Goal: Contribute content: Contribute content

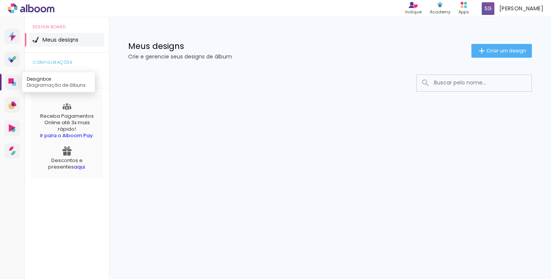
click at [10, 80] on icon at bounding box center [10, 80] width 5 height 5
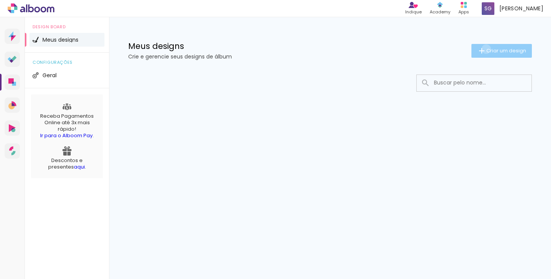
click at [486, 49] on span "Criar um design" at bounding box center [506, 50] width 40 height 5
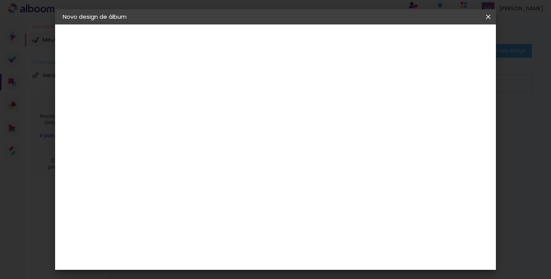
click at [95, 76] on div "2. Especificações" at bounding box center [105, 78] width 84 height 9
click at [486, 15] on iron-icon at bounding box center [488, 17] width 9 height 8
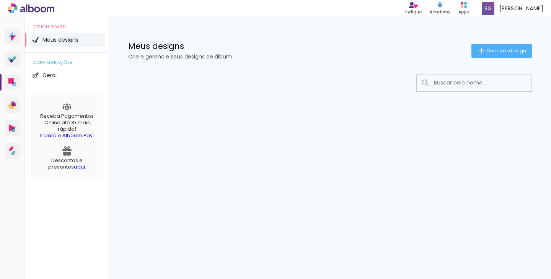
click at [47, 40] on span "Meus designs" at bounding box center [60, 39] width 36 height 5
click at [10, 29] on link "Prosite Website + Landing pages" at bounding box center [12, 36] width 15 height 15
type input "clan color"
type paper-input "clan color"
click at [473, 80] on input "clan color" at bounding box center [478, 83] width 96 height 16
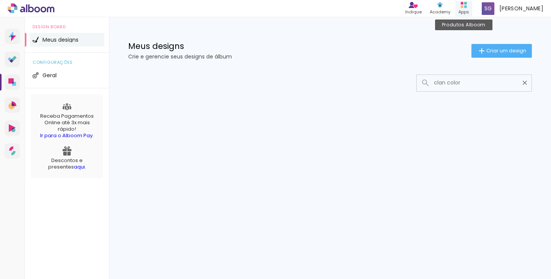
click at [467, 5] on icon at bounding box center [464, 5] width 6 height 6
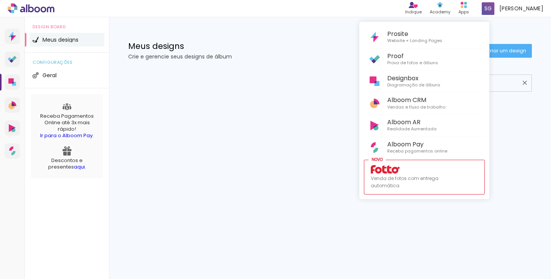
click at [520, 36] on div at bounding box center [275, 139] width 551 height 279
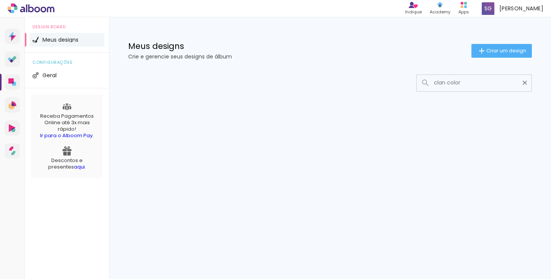
click at [184, 50] on div "Meus designs Crie e gerencie seus designs de álbum" at bounding box center [299, 50] width 343 height 17
click at [180, 58] on p "Crie e gerencie seus designs de álbum" at bounding box center [299, 56] width 343 height 5
click at [10, 80] on icon at bounding box center [10, 80] width 5 height 5
click at [487, 55] on paper-button "Criar um design" at bounding box center [502, 51] width 60 height 14
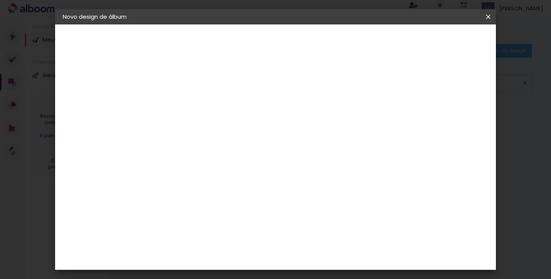
click at [188, 105] on input at bounding box center [188, 103] width 0 height 12
type input "Casamento Dani e [PERSON_NAME]"
type paper-input "Casamento Dani e [PERSON_NAME]"
click at [85, 78] on div "2. Especificações" at bounding box center [105, 78] width 84 height 9
click at [0, 0] on slot "Avançar" at bounding box center [0, 0] width 0 height 0
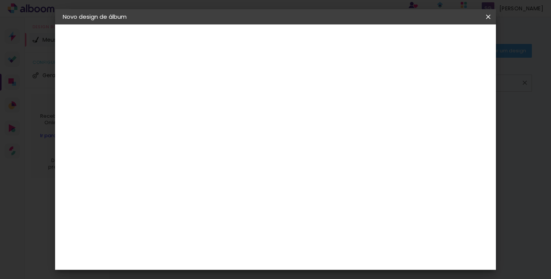
scroll to position [21, 0]
click at [246, 121] on input at bounding box center [207, 125] width 77 height 10
type input "clan"
type paper-input "clan"
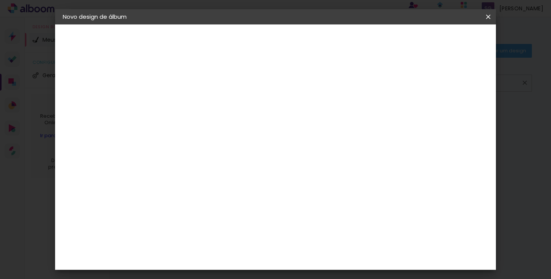
click at [199, 171] on div "Clan Color" at bounding box center [191, 174] width 16 height 12
click at [0, 0] on slot "Tamanho Livre" at bounding box center [0, 0] width 0 height 0
click at [256, 114] on iron-icon at bounding box center [250, 116] width 9 height 9
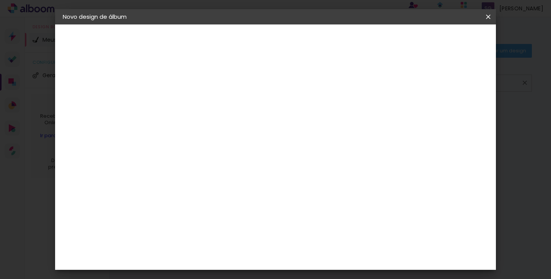
click at [256, 117] on iron-icon at bounding box center [250, 116] width 9 height 9
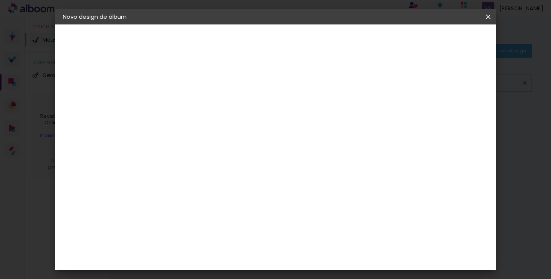
click at [199, 170] on div "Clan Color" at bounding box center [191, 174] width 16 height 12
click at [194, 171] on div "Clan Color" at bounding box center [191, 174] width 16 height 12
click at [307, 160] on div "Sugerir uma encadernadora" at bounding box center [283, 159] width 47 height 12
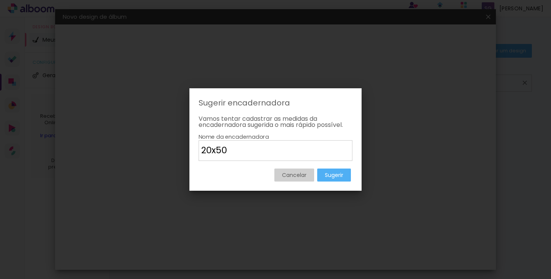
type input "20x50"
type paper-input "20x50"
click at [0, 0] on slot "Sugerir" at bounding box center [0, 0] width 0 height 0
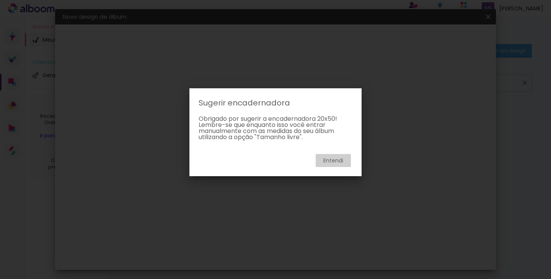
click at [0, 0] on slot "Entendi" at bounding box center [0, 0] width 0 height 0
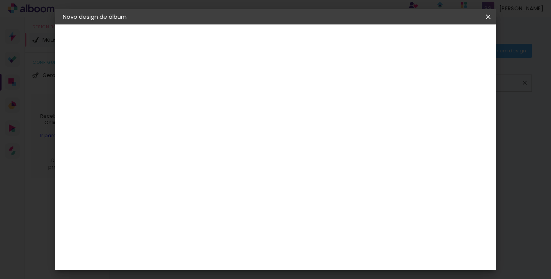
click at [0, 0] on slot "Tamanho Livre" at bounding box center [0, 0] width 0 height 0
click at [199, 172] on div "Clan Color" at bounding box center [191, 174] width 16 height 12
click at [311, 153] on paper-item "Sugerir uma encadernadora" at bounding box center [277, 160] width 68 height 20
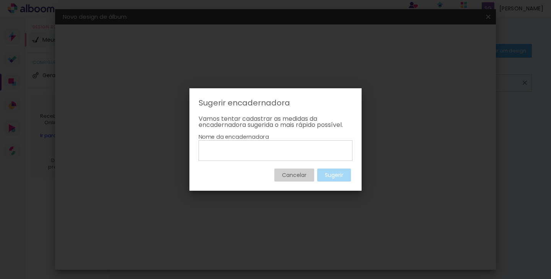
click at [306, 150] on input at bounding box center [275, 150] width 149 height 13
type input "c"
click at [0, 0] on slot "Cancelar" at bounding box center [0, 0] width 0 height 0
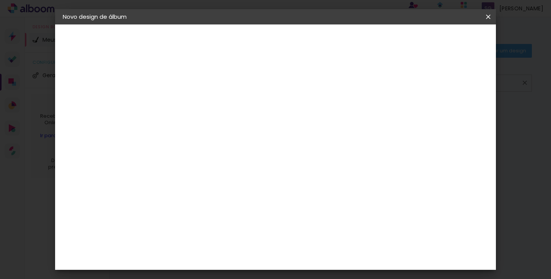
click at [180, 170] on paper-item "Clan Color" at bounding box center [199, 175] width 67 height 20
click at [174, 173] on img at bounding box center [174, 174] width 9 height 9
click at [0, 0] on slot "Avançar" at bounding box center [0, 0] width 0 height 0
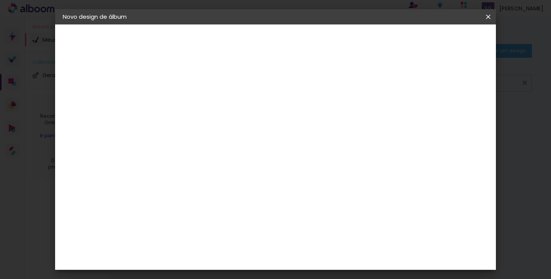
click at [293, 121] on span "20.3 × 50 cm" at bounding box center [280, 128] width 25 height 16
click at [0, 0] on slot "Avançar" at bounding box center [0, 0] width 0 height 0
click at [446, 40] on span "Iniciar design" at bounding box center [428, 40] width 35 height 5
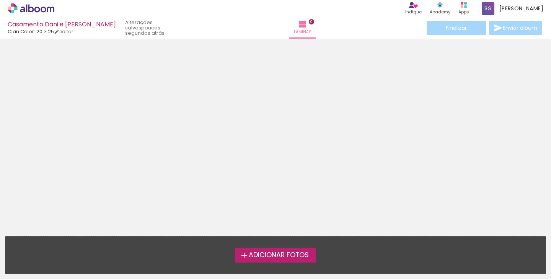
click at [277, 253] on span "Adicionar Fotos" at bounding box center [279, 255] width 60 height 7
click at [0, 0] on input "file" at bounding box center [0, 0] width 0 height 0
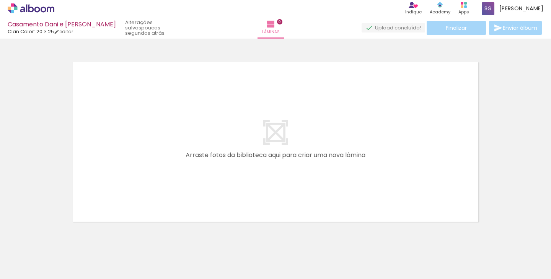
scroll to position [10, 0]
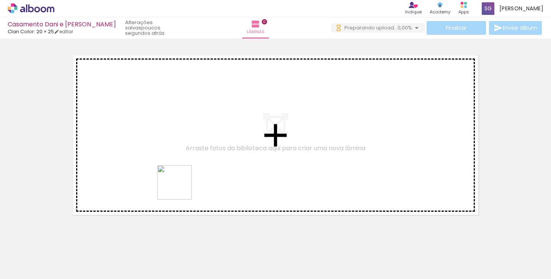
drag, startPoint x: 80, startPoint y: 257, endPoint x: 224, endPoint y: 166, distance: 170.6
click at [225, 166] on quentale-workspace at bounding box center [275, 139] width 551 height 279
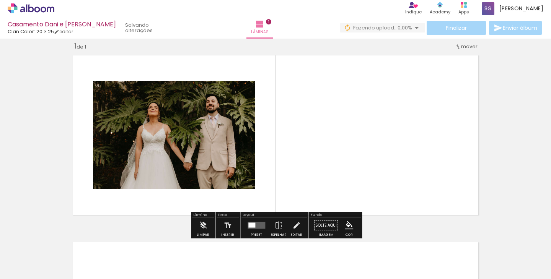
click at [168, 89] on div at bounding box center [170, 89] width 9 height 8
click at [251, 90] on quentale-photo at bounding box center [174, 135] width 162 height 108
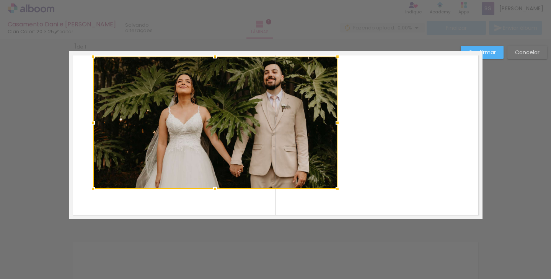
drag, startPoint x: 255, startPoint y: 81, endPoint x: 337, endPoint y: 57, distance: 85.9
click at [337, 57] on div at bounding box center [337, 56] width 15 height 15
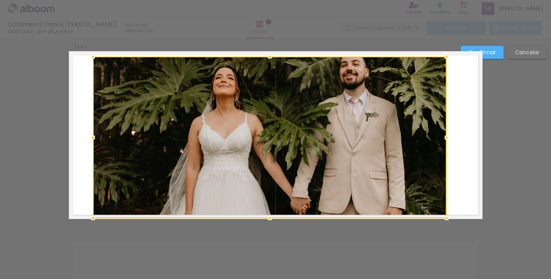
drag, startPoint x: 336, startPoint y: 189, endPoint x: 446, endPoint y: 230, distance: 116.4
click at [446, 230] on div "Inserir lâmina 1 de 1 Confirmar Cancelar" at bounding box center [275, 225] width 551 height 393
click at [370, 95] on div at bounding box center [270, 138] width 354 height 162
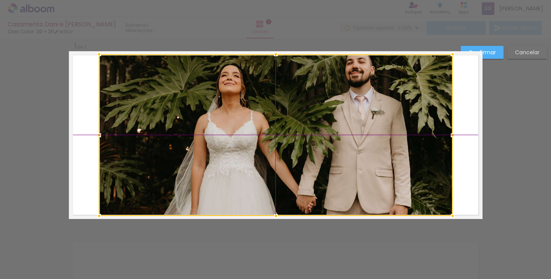
drag, startPoint x: 366, startPoint y: 96, endPoint x: 359, endPoint y: 101, distance: 8.8
click at [359, 101] on div at bounding box center [276, 135] width 354 height 162
click at [495, 108] on div "Confirmar Cancelar" at bounding box center [275, 225] width 551 height 393
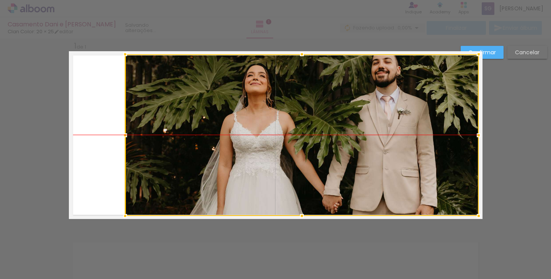
drag, startPoint x: 372, startPoint y: 135, endPoint x: 398, endPoint y: 137, distance: 26.1
click at [398, 137] on div at bounding box center [302, 135] width 354 height 162
click at [509, 111] on div "Confirmar Cancelar" at bounding box center [275, 225] width 551 height 393
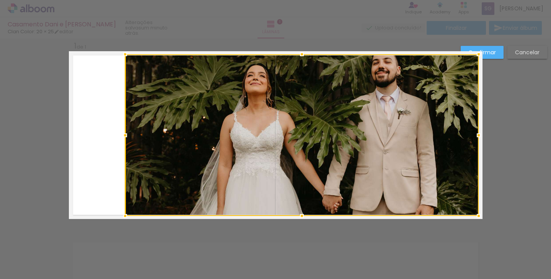
click at [236, 104] on div at bounding box center [302, 135] width 354 height 162
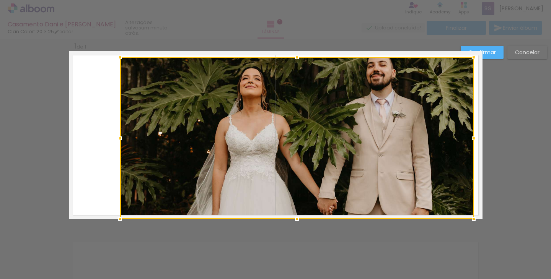
drag, startPoint x: 189, startPoint y: 118, endPoint x: 176, endPoint y: 170, distance: 53.6
click at [176, 170] on div at bounding box center [297, 138] width 354 height 162
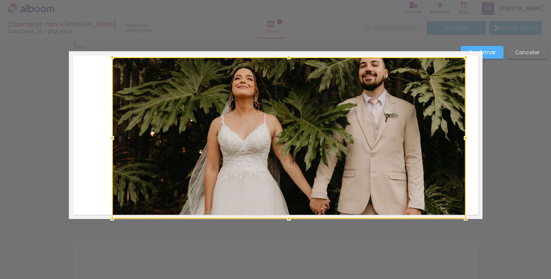
click at [198, 130] on div at bounding box center [289, 138] width 354 height 162
click at [199, 130] on div at bounding box center [289, 138] width 354 height 162
click at [241, 26] on div at bounding box center [275, 19] width 551 height 39
click at [0, 0] on slot "Confirmar" at bounding box center [0, 0] width 0 height 0
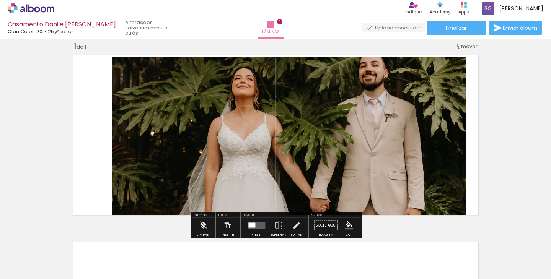
click at [306, 135] on quentale-photo at bounding box center [289, 138] width 354 height 162
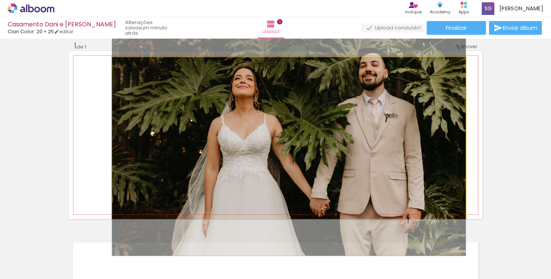
click at [306, 135] on quentale-photo at bounding box center [289, 138] width 354 height 162
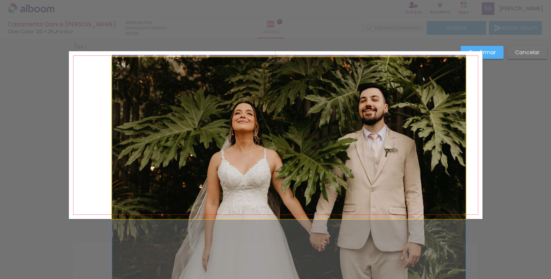
drag, startPoint x: 327, startPoint y: 120, endPoint x: 328, endPoint y: 153, distance: 32.9
click at [329, 154] on album-spread "1 de 1" at bounding box center [276, 135] width 414 height 168
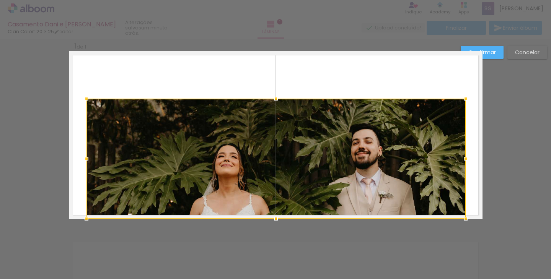
drag, startPoint x: 112, startPoint y: 59, endPoint x: 86, endPoint y: 53, distance: 26.4
click at [86, 53] on album-spread "1 de 1" at bounding box center [276, 135] width 414 height 168
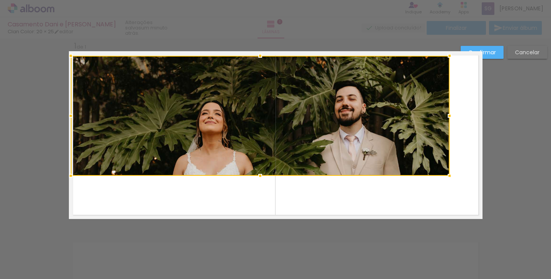
drag, startPoint x: 119, startPoint y: 162, endPoint x: 103, endPoint y: 119, distance: 46.3
click at [103, 119] on div at bounding box center [260, 116] width 379 height 120
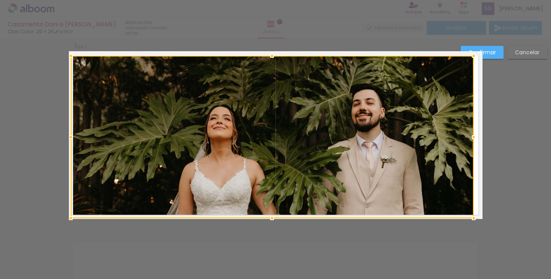
drag, startPoint x: 450, startPoint y: 176, endPoint x: 473, endPoint y: 214, distance: 44.5
click at [474, 215] on div at bounding box center [473, 218] width 15 height 15
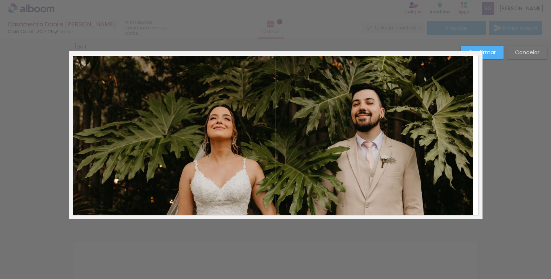
click at [516, 157] on div "Confirmar Cancelar" at bounding box center [275, 225] width 551 height 393
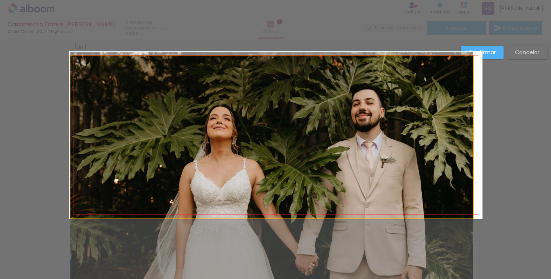
click at [369, 113] on quentale-photo at bounding box center [271, 137] width 403 height 163
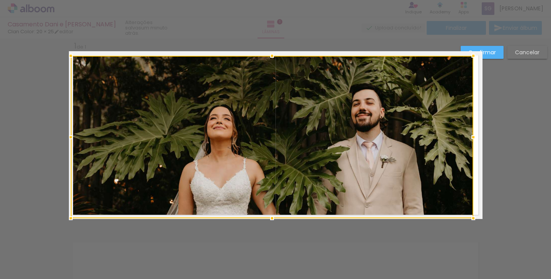
click at [369, 113] on div at bounding box center [272, 137] width 403 height 163
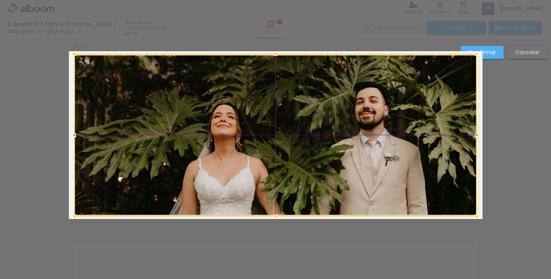
click at [370, 114] on div at bounding box center [275, 135] width 403 height 163
click at [505, 95] on div "Confirmar Cancelar" at bounding box center [275, 225] width 551 height 393
click at [0, 0] on slot "Confirmar" at bounding box center [0, 0] width 0 height 0
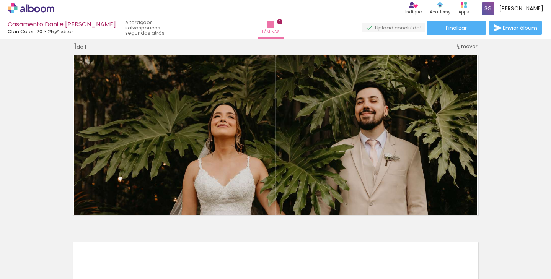
click at [508, 80] on div "Inserir lâmina 1 de 1" at bounding box center [275, 219] width 551 height 375
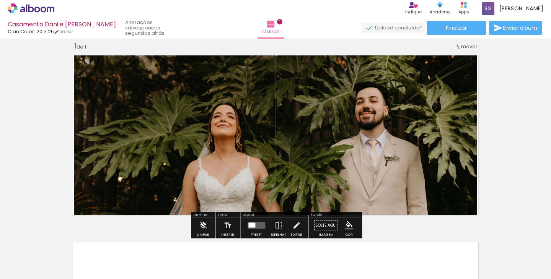
click at [341, 49] on div "Inserir lâmina 1 de 1" at bounding box center [275, 219] width 551 height 375
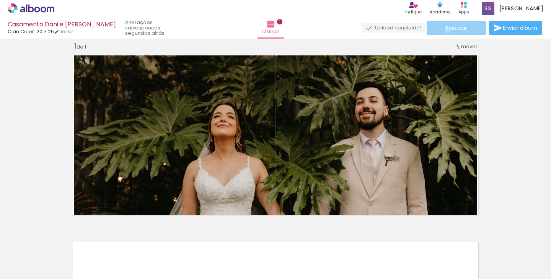
click at [446, 30] on span "Finalizar" at bounding box center [456, 27] width 21 height 5
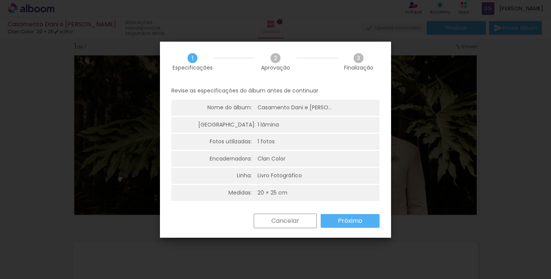
click at [0, 0] on slot "Cancelar" at bounding box center [0, 0] width 0 height 0
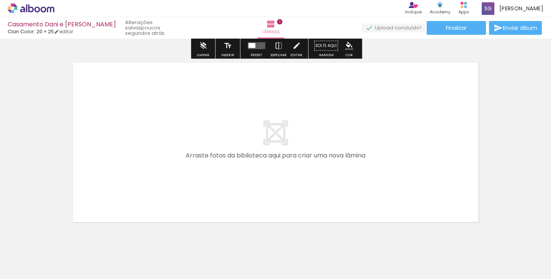
scroll to position [190, 0]
click at [290, 126] on quentale-layouter at bounding box center [276, 142] width 414 height 168
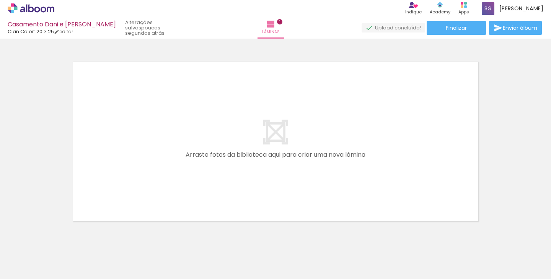
click at [18, 269] on span "Adicionar Fotos" at bounding box center [27, 269] width 23 height 8
click at [0, 0] on input "file" at bounding box center [0, 0] width 0 height 0
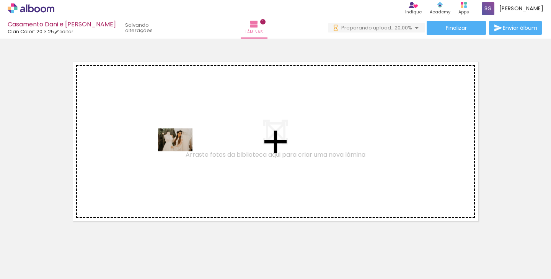
drag, startPoint x: 124, startPoint y: 256, endPoint x: 181, endPoint y: 152, distance: 118.9
click at [181, 152] on quentale-workspace at bounding box center [275, 139] width 551 height 279
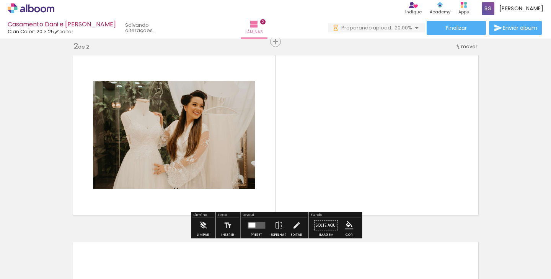
scroll to position [197, 0]
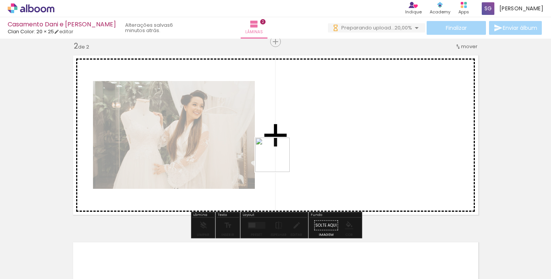
drag, startPoint x: 165, startPoint y: 254, endPoint x: 292, endPoint y: 151, distance: 163.5
click at [292, 151] on quentale-workspace at bounding box center [275, 139] width 551 height 279
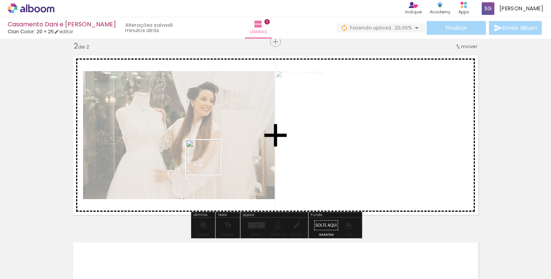
drag, startPoint x: 209, startPoint y: 260, endPoint x: 210, endPoint y: 155, distance: 104.9
click at [210, 154] on quentale-workspace at bounding box center [275, 139] width 551 height 279
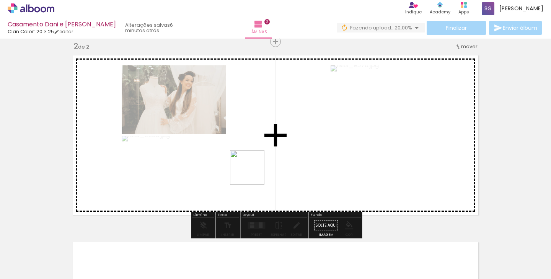
drag, startPoint x: 253, startPoint y: 262, endPoint x: 251, endPoint y: 173, distance: 88.8
click at [252, 173] on quentale-workspace at bounding box center [275, 139] width 551 height 279
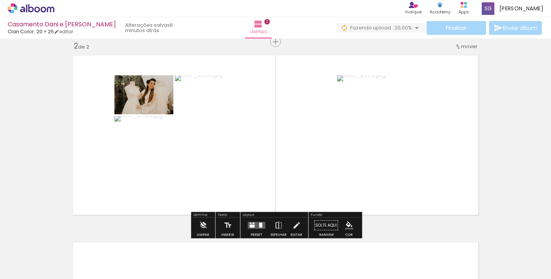
click at [465, 86] on quentale-layouter at bounding box center [276, 135] width 414 height 168
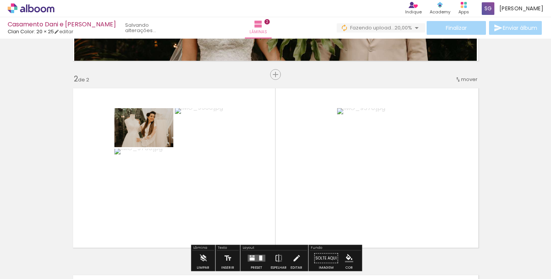
scroll to position [196, 0]
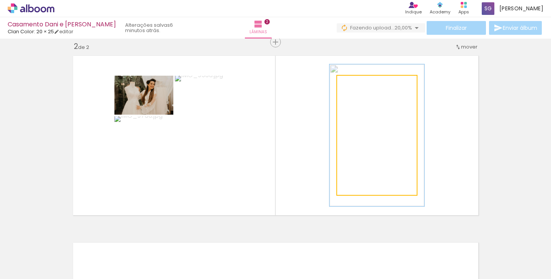
drag, startPoint x: 354, startPoint y: 85, endPoint x: 359, endPoint y: 84, distance: 5.0
type paper-slider "119"
click at [359, 84] on div at bounding box center [360, 83] width 7 height 7
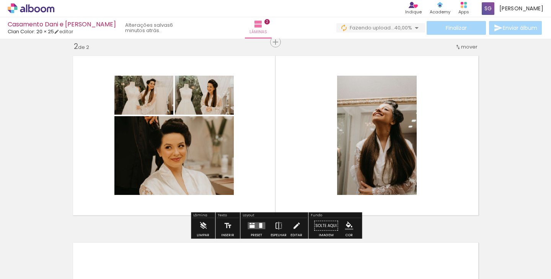
click at [455, 86] on quentale-layouter at bounding box center [276, 136] width 414 height 168
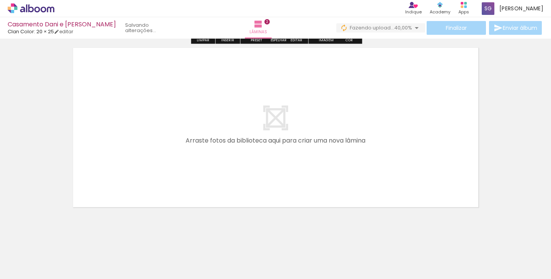
scroll to position [398, 0]
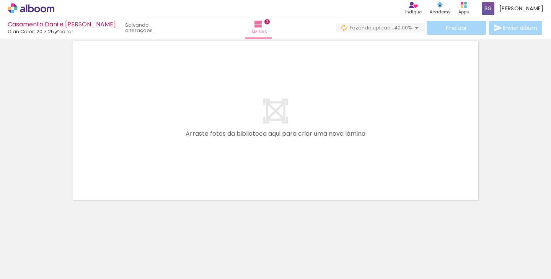
click at [36, 267] on span "Adicionar Fotos" at bounding box center [27, 269] width 23 height 8
click at [0, 0] on input "file" at bounding box center [0, 0] width 0 height 0
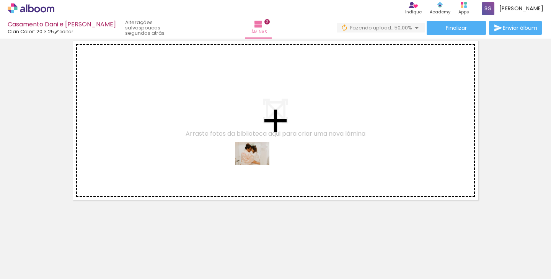
drag, startPoint x: 302, startPoint y: 254, endPoint x: 257, endPoint y: 164, distance: 100.3
click at [257, 164] on quentale-workspace at bounding box center [275, 139] width 551 height 279
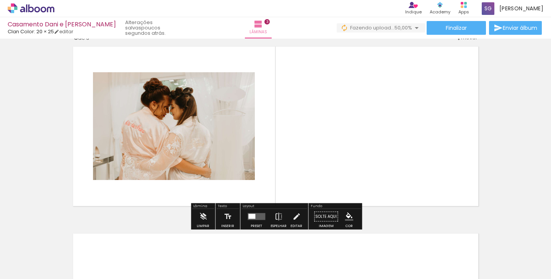
scroll to position [384, 0]
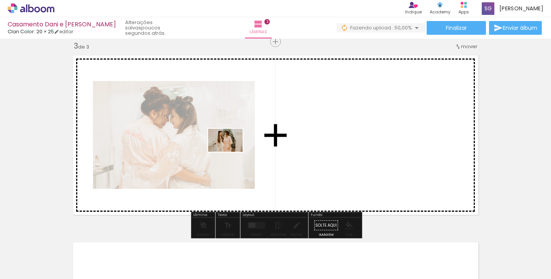
drag, startPoint x: 335, startPoint y: 253, endPoint x: 231, endPoint y: 152, distance: 144.8
click at [231, 152] on quentale-workspace at bounding box center [275, 139] width 551 height 279
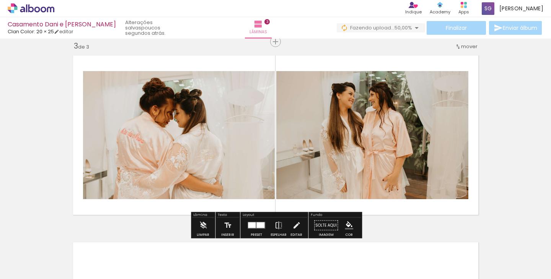
scroll to position [0, 28]
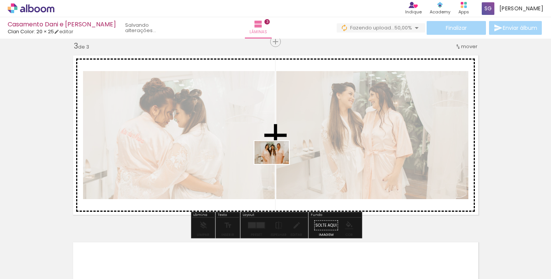
drag, startPoint x: 349, startPoint y: 257, endPoint x: 277, endPoint y: 164, distance: 117.1
click at [277, 164] on quentale-workspace at bounding box center [275, 139] width 551 height 279
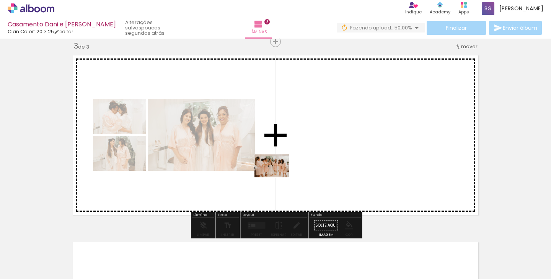
drag, startPoint x: 398, startPoint y: 257, endPoint x: 277, endPoint y: 177, distance: 145.2
click at [277, 177] on quentale-workspace at bounding box center [275, 139] width 551 height 279
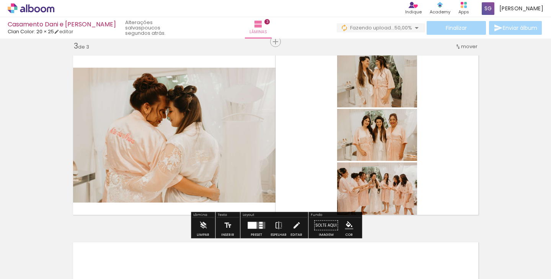
click at [469, 97] on quentale-layouter at bounding box center [276, 135] width 414 height 168
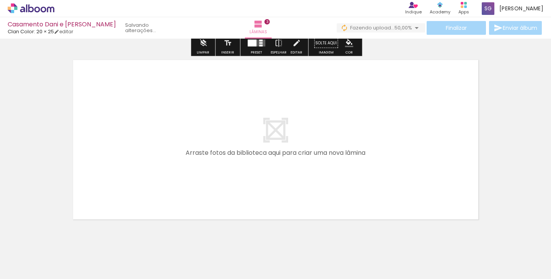
scroll to position [569, 0]
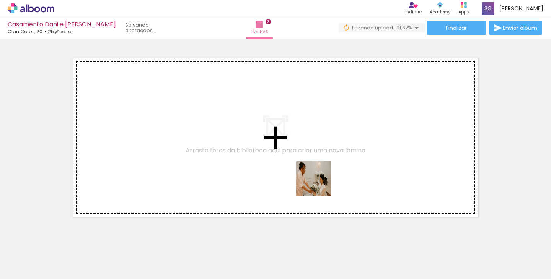
drag, startPoint x: 442, startPoint y: 256, endPoint x: 322, endPoint y: 182, distance: 141.5
click at [317, 183] on quentale-workspace at bounding box center [275, 139] width 551 height 279
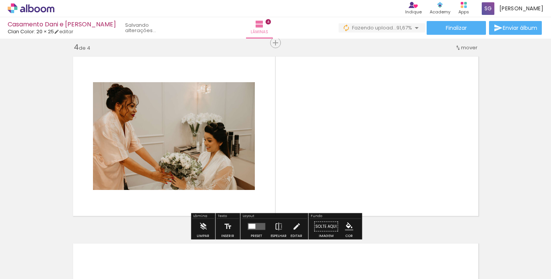
scroll to position [571, 0]
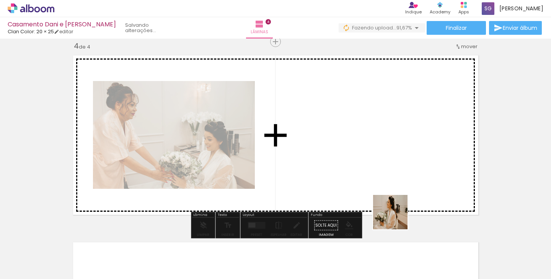
drag, startPoint x: 468, startPoint y: 247, endPoint x: 364, endPoint y: 178, distance: 125.0
click at [364, 178] on quentale-workspace at bounding box center [275, 139] width 551 height 279
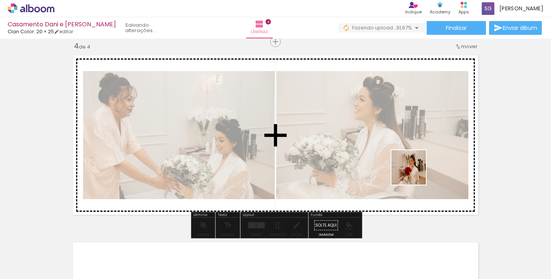
drag, startPoint x: 513, startPoint y: 247, endPoint x: 413, endPoint y: 170, distance: 125.9
click at [413, 171] on quentale-workspace at bounding box center [275, 139] width 551 height 279
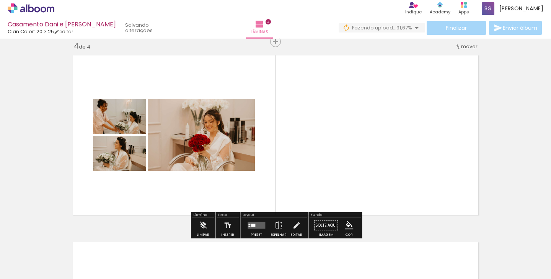
click at [252, 226] on div at bounding box center [253, 225] width 4 height 3
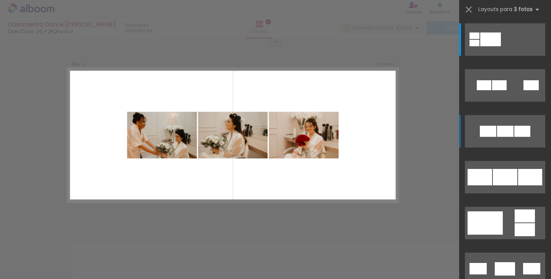
click at [503, 126] on div at bounding box center [505, 131] width 16 height 11
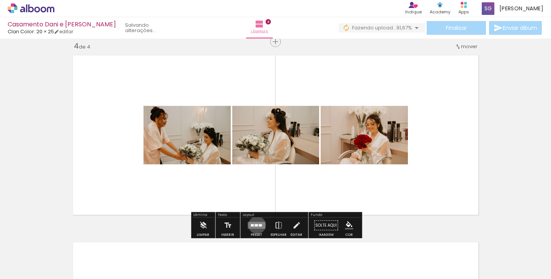
click at [255, 225] on div at bounding box center [256, 226] width 3 height 2
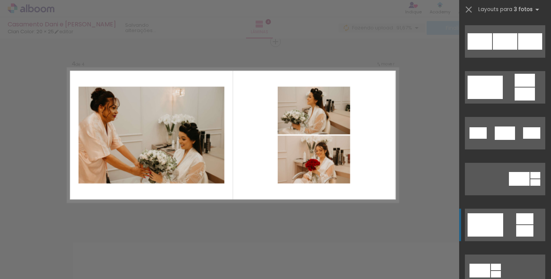
scroll to position [141, 0]
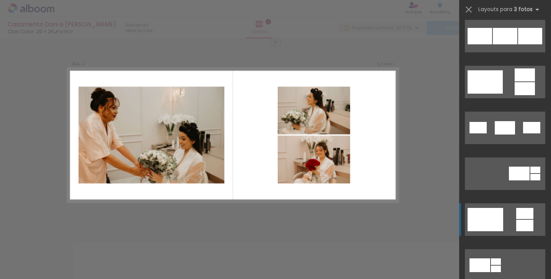
click at [485, 219] on div at bounding box center [486, 219] width 36 height 23
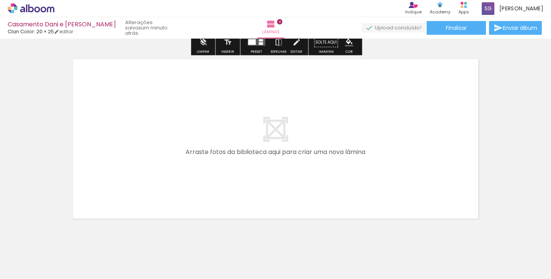
scroll to position [763, 0]
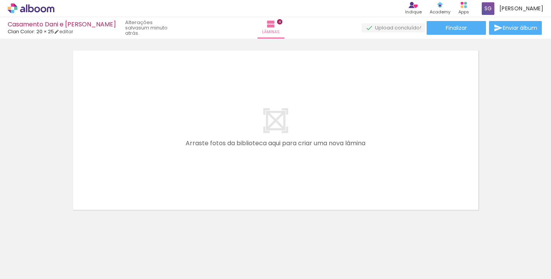
click at [34, 266] on span "Adicionar Fotos" at bounding box center [27, 269] width 23 height 8
click at [0, 0] on input "file" at bounding box center [0, 0] width 0 height 0
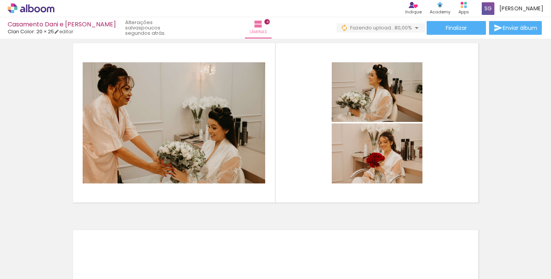
scroll to position [0, 157]
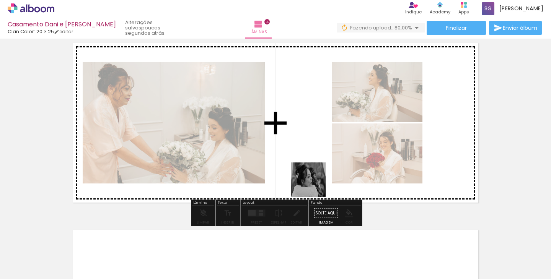
drag, startPoint x: 437, startPoint y: 260, endPoint x: 313, endPoint y: 183, distance: 146.1
click at [313, 183] on quentale-workspace at bounding box center [275, 139] width 551 height 279
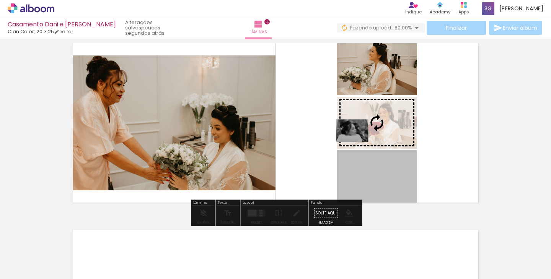
drag, startPoint x: 346, startPoint y: 166, endPoint x: 350, endPoint y: 130, distance: 35.8
click at [0, 0] on slot at bounding box center [0, 0] width 0 height 0
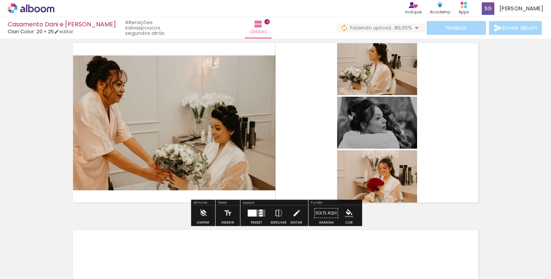
click at [474, 101] on quentale-layouter at bounding box center [276, 123] width 414 height 168
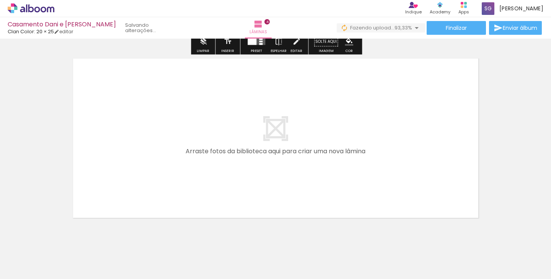
scroll to position [767, 0]
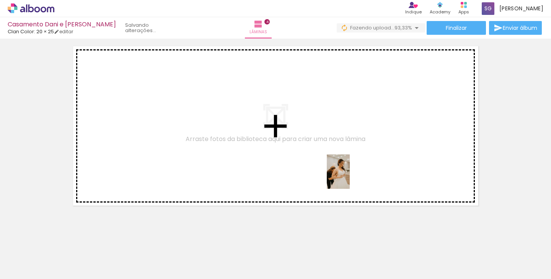
drag, startPoint x: 477, startPoint y: 263, endPoint x: 350, endPoint y: 178, distance: 152.6
click at [350, 178] on quentale-workspace at bounding box center [275, 139] width 551 height 279
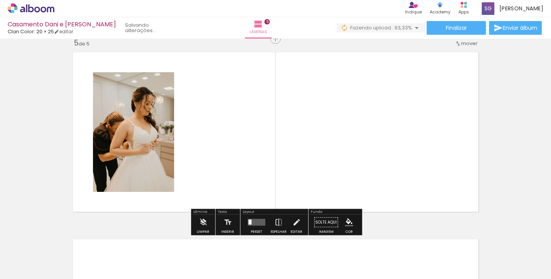
scroll to position [758, 0]
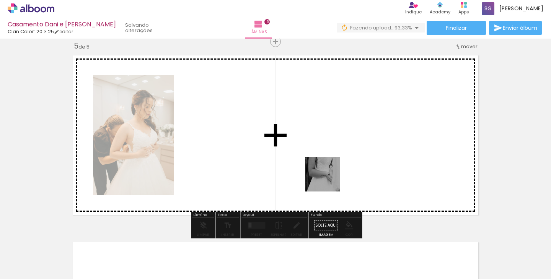
drag, startPoint x: 514, startPoint y: 246, endPoint x: 282, endPoint y: 158, distance: 247.5
click at [282, 158] on quentale-workspace at bounding box center [275, 139] width 551 height 279
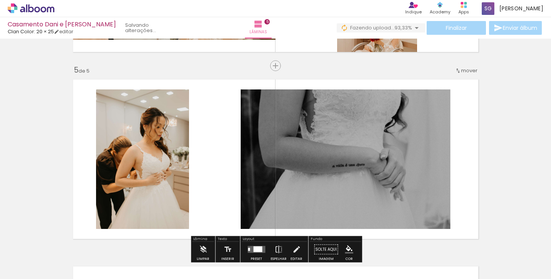
scroll to position [734, 0]
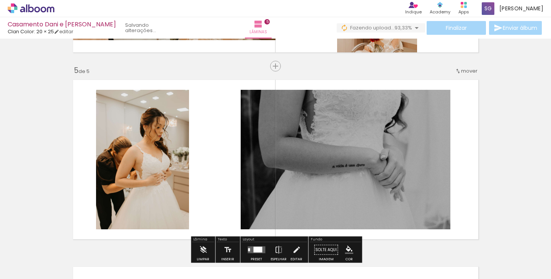
click at [30, 272] on span "Adicionar Fotos" at bounding box center [27, 269] width 23 height 8
click at [0, 0] on input "file" at bounding box center [0, 0] width 0 height 0
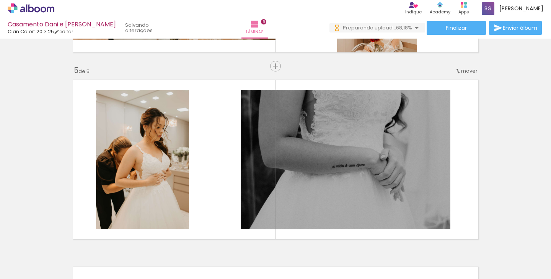
scroll to position [0, 0]
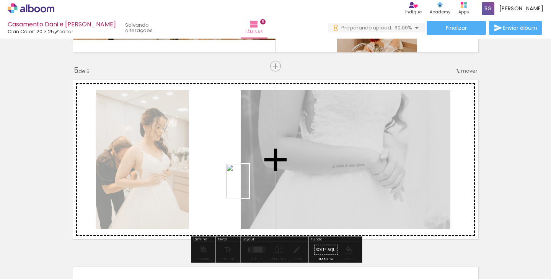
drag, startPoint x: 392, startPoint y: 255, endPoint x: 250, endPoint y: 188, distance: 157.5
click at [250, 187] on quentale-workspace at bounding box center [275, 139] width 551 height 279
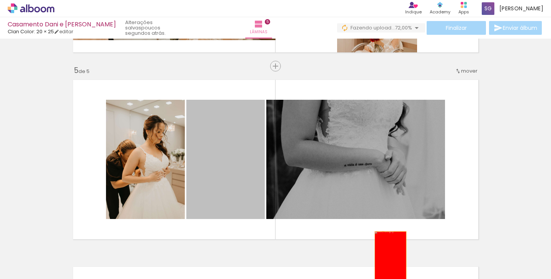
drag, startPoint x: 225, startPoint y: 158, endPoint x: 389, endPoint y: 256, distance: 191.1
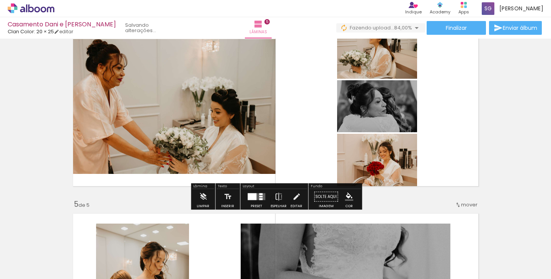
scroll to position [606, 0]
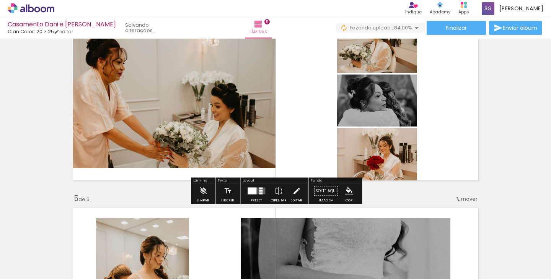
click at [291, 124] on quentale-layouter at bounding box center [276, 101] width 414 height 168
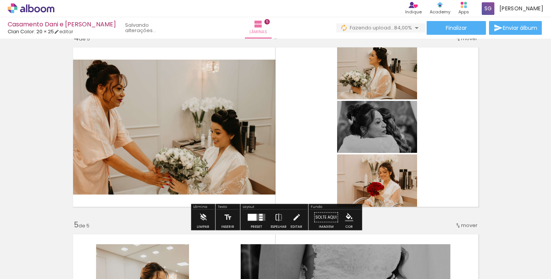
scroll to position [577, 0]
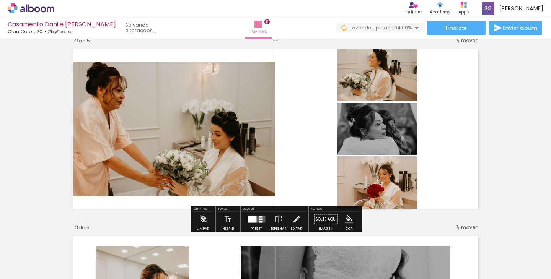
click at [252, 219] on div at bounding box center [252, 219] width 9 height 7
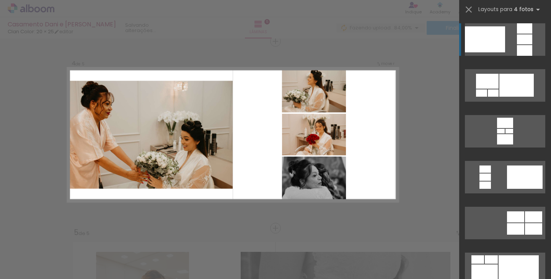
scroll to position [571, 0]
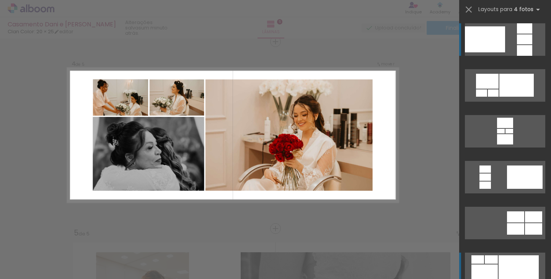
click at [485, 266] on div at bounding box center [485, 274] width 26 height 18
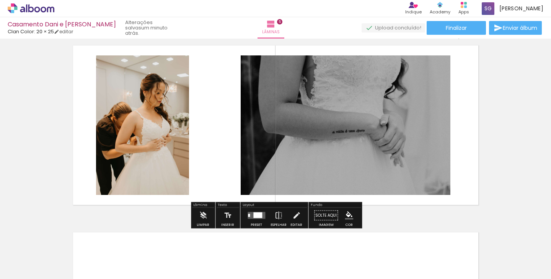
scroll to position [769, 0]
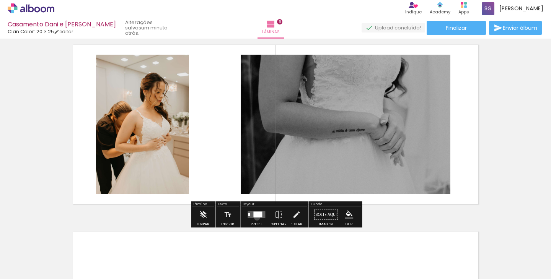
click at [255, 217] on quentale-layouter at bounding box center [257, 215] width 18 height 7
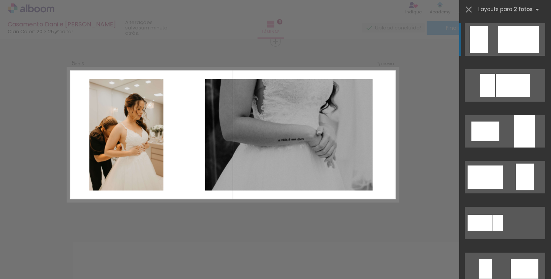
scroll to position [758, 0]
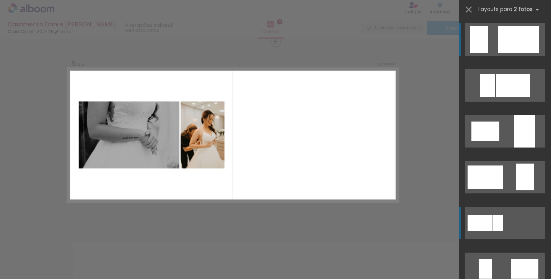
click at [485, 224] on div at bounding box center [480, 223] width 24 height 16
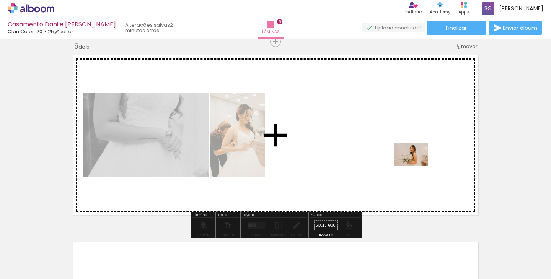
drag, startPoint x: 439, startPoint y: 253, endPoint x: 416, endPoint y: 168, distance: 88.1
click at [416, 166] on quentale-workspace at bounding box center [275, 139] width 551 height 279
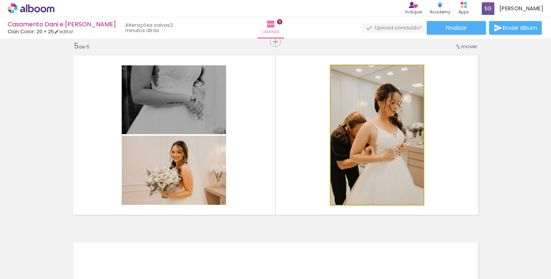
drag, startPoint x: 371, startPoint y: 134, endPoint x: 353, endPoint y: 131, distance: 18.8
click at [354, 131] on div at bounding box center [377, 135] width 93 height 140
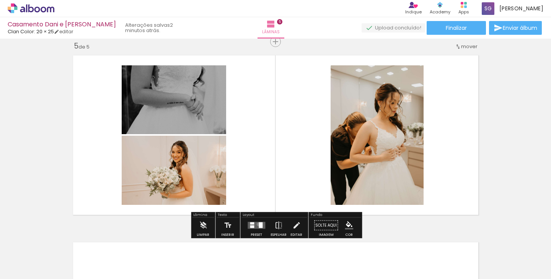
click at [259, 224] on div at bounding box center [261, 226] width 4 height 6
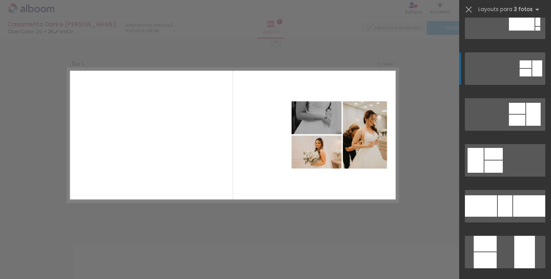
scroll to position [77, 0]
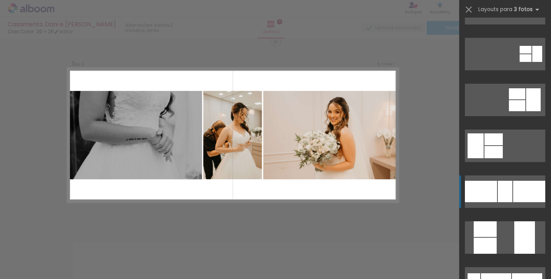
click at [493, 181] on div at bounding box center [481, 191] width 32 height 21
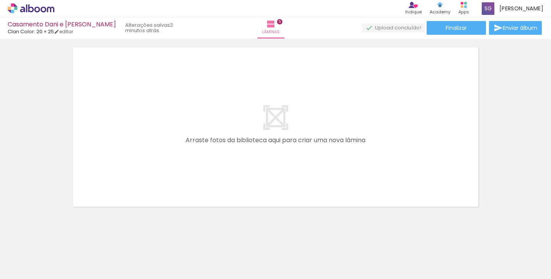
scroll to position [952, 0]
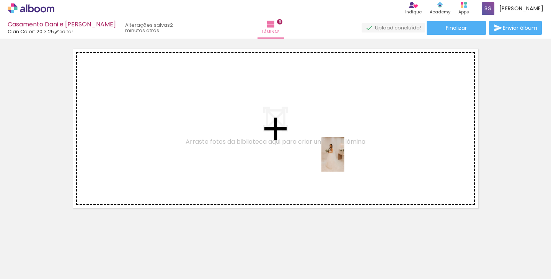
drag, startPoint x: 397, startPoint y: 260, endPoint x: 344, endPoint y: 161, distance: 111.6
click at [344, 161] on quentale-workspace at bounding box center [275, 139] width 551 height 279
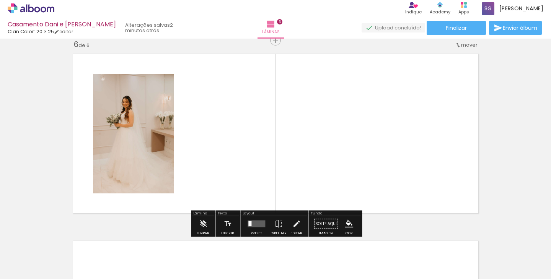
scroll to position [945, 0]
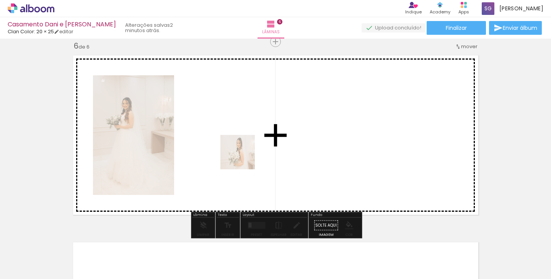
click at [240, 152] on quentale-workspace at bounding box center [275, 139] width 551 height 279
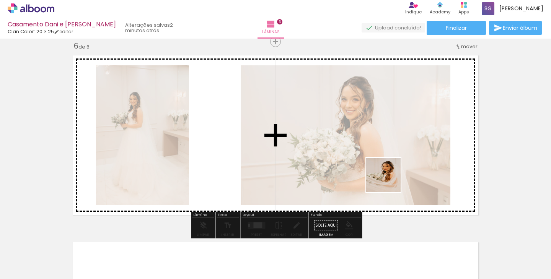
drag, startPoint x: 474, startPoint y: 252, endPoint x: 379, endPoint y: 169, distance: 126.7
click at [379, 169] on quentale-workspace at bounding box center [275, 139] width 551 height 279
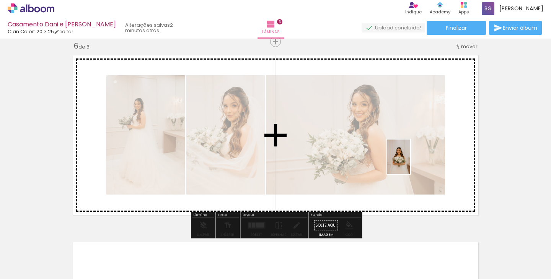
drag, startPoint x: 518, startPoint y: 245, endPoint x: 410, endPoint y: 163, distance: 136.3
click at [410, 163] on quentale-workspace at bounding box center [275, 139] width 551 height 279
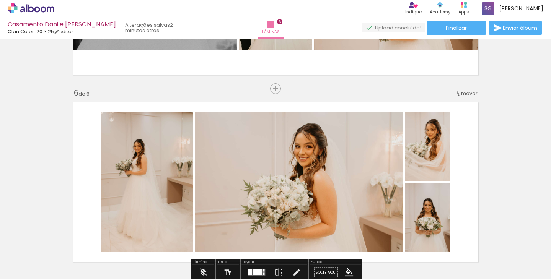
scroll to position [907, 0]
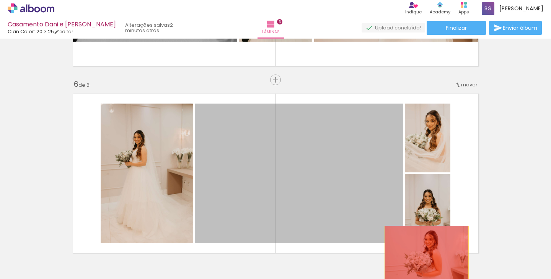
drag, startPoint x: 303, startPoint y: 161, endPoint x: 428, endPoint y: 255, distance: 156.4
click at [428, 255] on quentale-workspace at bounding box center [275, 139] width 551 height 279
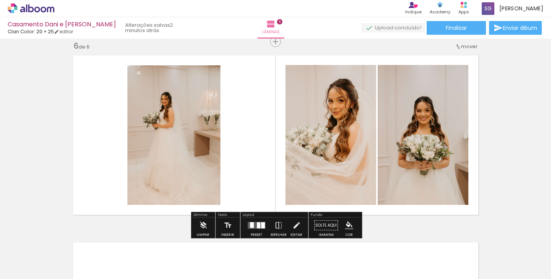
scroll to position [963, 0]
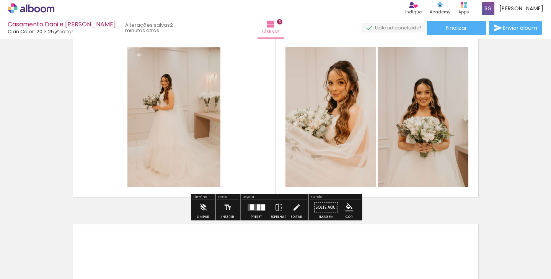
click at [257, 208] on div at bounding box center [258, 208] width 3 height 6
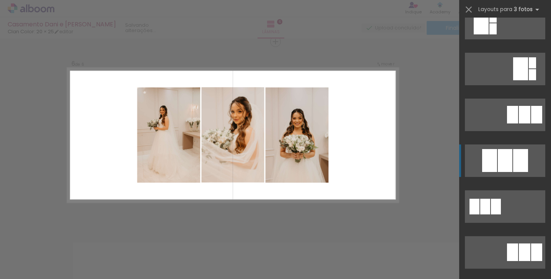
scroll to position [248, 0]
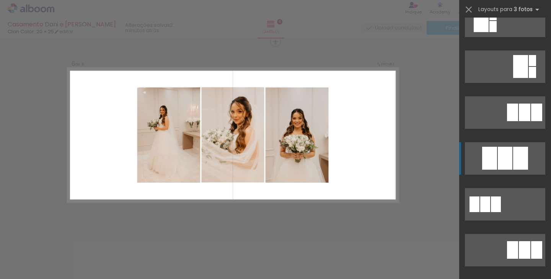
click at [498, 155] on div at bounding box center [505, 158] width 15 height 23
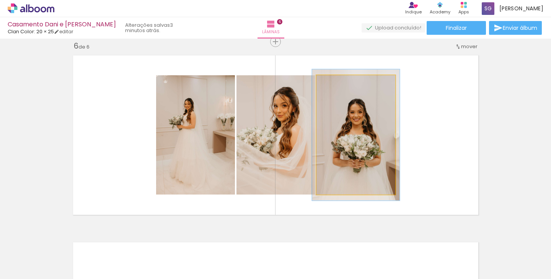
type paper-slider "110"
click at [337, 82] on div at bounding box center [336, 83] width 7 height 7
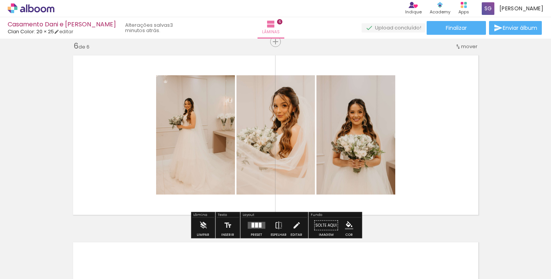
click at [407, 77] on quentale-layouter at bounding box center [276, 135] width 414 height 168
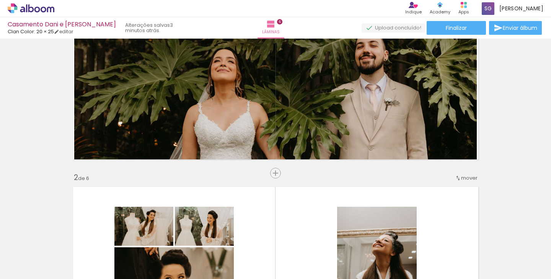
scroll to position [0, 0]
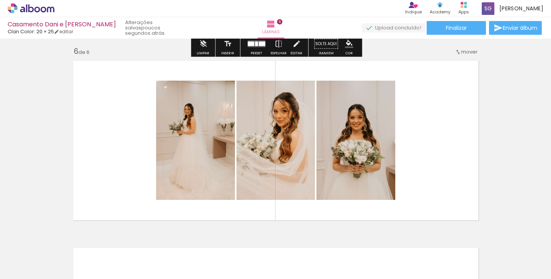
scroll to position [941, 0]
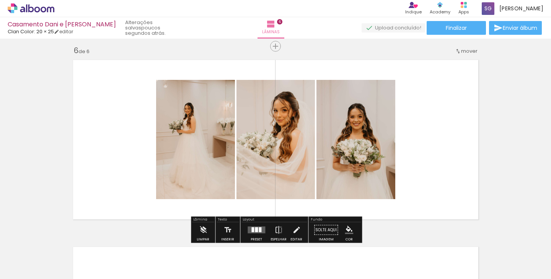
click at [256, 226] on div at bounding box center [256, 230] width 21 height 15
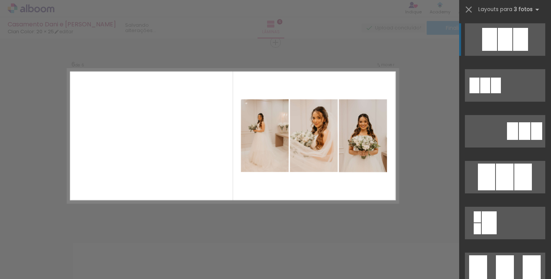
scroll to position [945, 0]
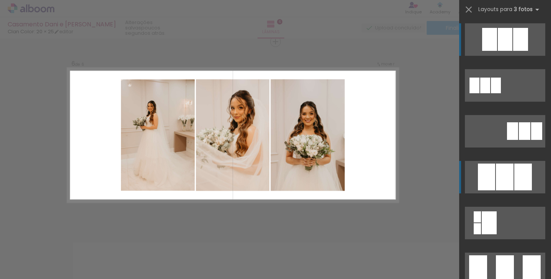
click at [502, 169] on div at bounding box center [505, 177] width 18 height 27
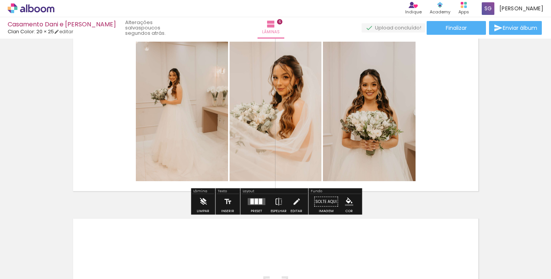
scroll to position [960, 0]
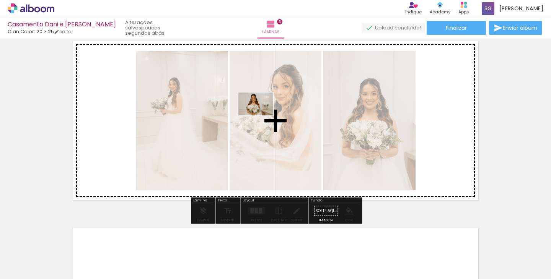
drag, startPoint x: 141, startPoint y: 248, endPoint x: 259, endPoint y: 114, distance: 177.6
click at [261, 115] on quentale-workspace at bounding box center [275, 139] width 551 height 279
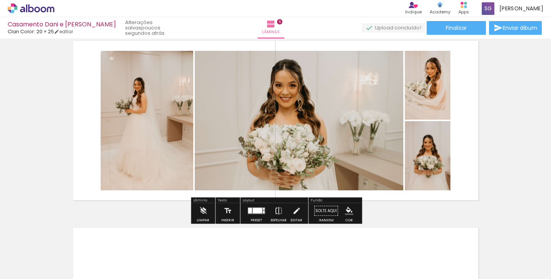
click at [253, 210] on div at bounding box center [258, 211] width 10 height 6
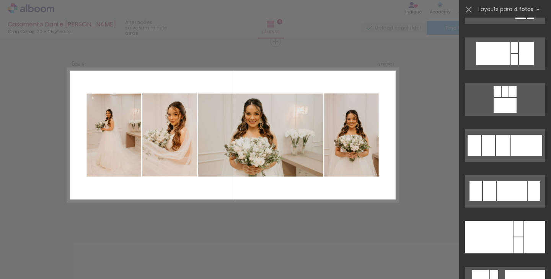
scroll to position [953, 0]
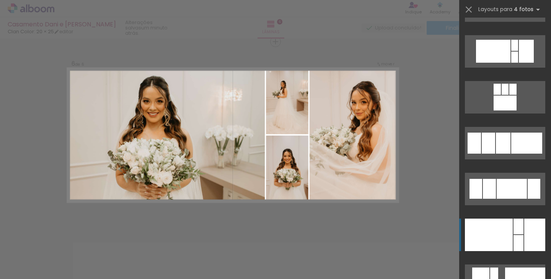
click at [496, 242] on div at bounding box center [489, 235] width 48 height 33
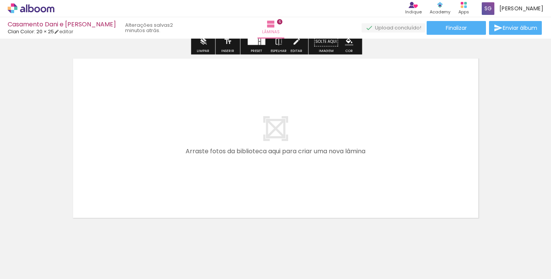
scroll to position [1134, 0]
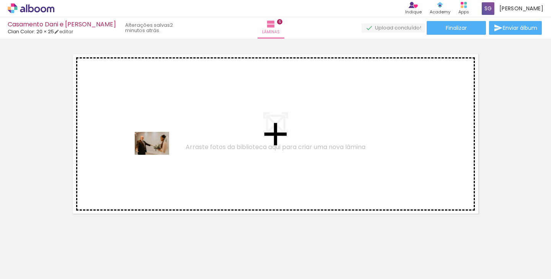
drag, startPoint x: 179, startPoint y: 255, endPoint x: 158, endPoint y: 155, distance: 102.5
click at [158, 155] on quentale-workspace at bounding box center [275, 139] width 551 height 279
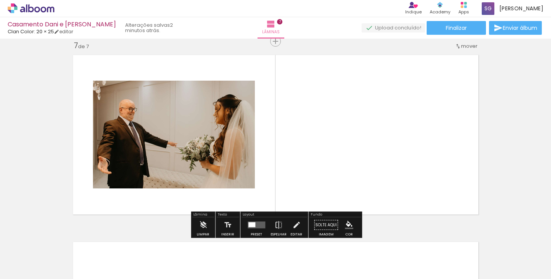
scroll to position [1133, 0]
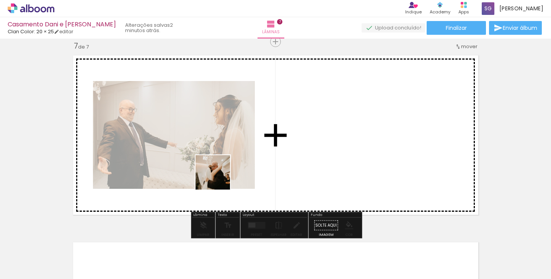
drag, startPoint x: 235, startPoint y: 258, endPoint x: 215, endPoint y: 167, distance: 93.6
click at [215, 167] on quentale-workspace at bounding box center [275, 139] width 551 height 279
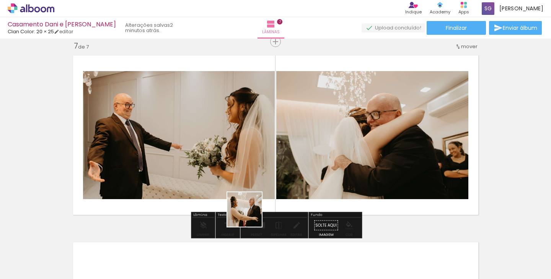
drag, startPoint x: 262, startPoint y: 256, endPoint x: 238, endPoint y: 158, distance: 100.5
click at [238, 158] on quentale-workspace at bounding box center [275, 139] width 551 height 279
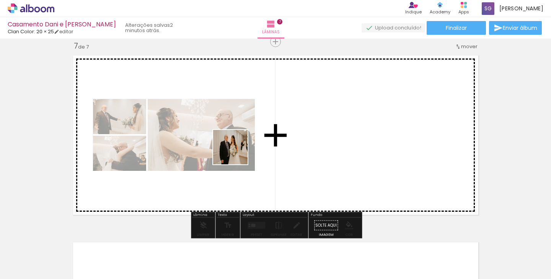
drag, startPoint x: 312, startPoint y: 255, endPoint x: 235, endPoint y: 153, distance: 127.3
click at [236, 153] on quentale-workspace at bounding box center [275, 139] width 551 height 279
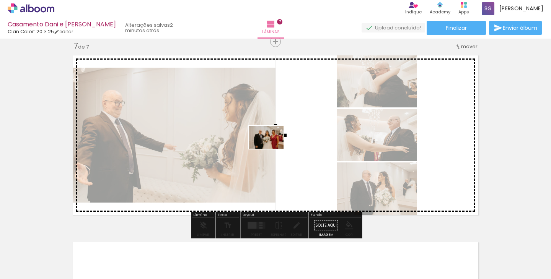
drag, startPoint x: 349, startPoint y: 251, endPoint x: 271, endPoint y: 149, distance: 128.7
click at [272, 149] on quentale-workspace at bounding box center [275, 139] width 551 height 279
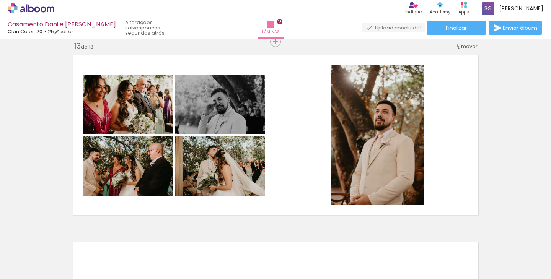
scroll to position [0, 3191]
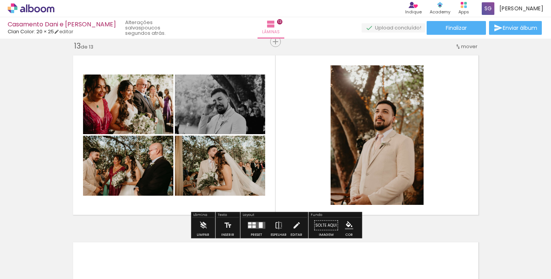
click at [248, 229] on div at bounding box center [256, 225] width 21 height 15
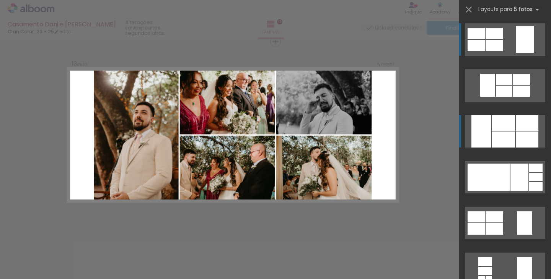
click at [498, 124] on div at bounding box center [503, 123] width 23 height 16
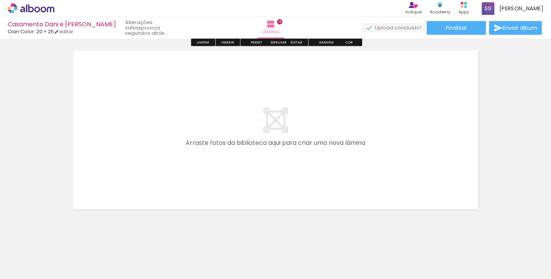
scroll to position [2451, 0]
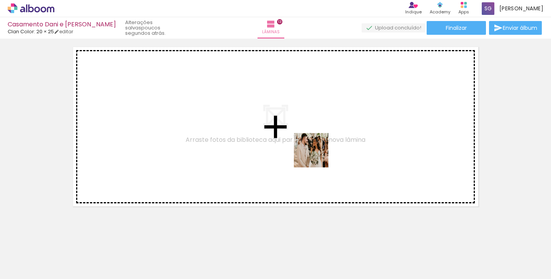
drag, startPoint x: 359, startPoint y: 253, endPoint x: 313, endPoint y: 142, distance: 121.0
click at [313, 142] on quentale-workspace at bounding box center [275, 139] width 551 height 279
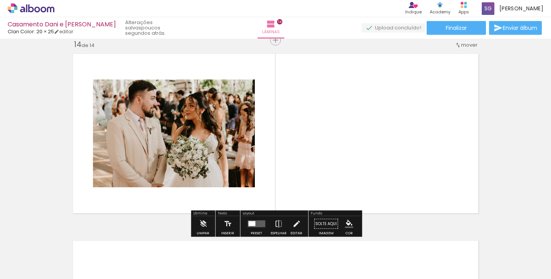
scroll to position [2443, 0]
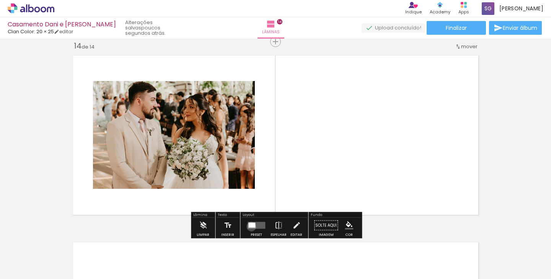
click at [250, 227] on div at bounding box center [251, 225] width 7 height 5
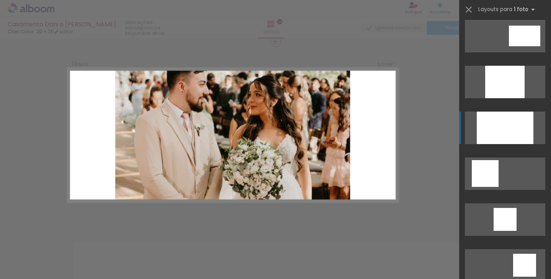
scroll to position [419, 0]
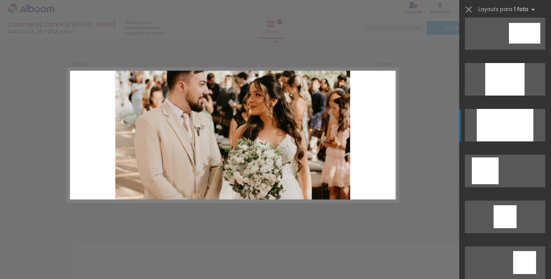
click at [503, 124] on div at bounding box center [505, 125] width 57 height 33
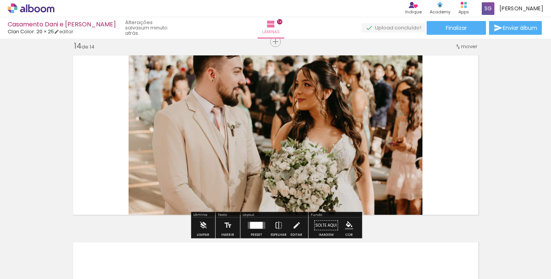
click at [286, 113] on quentale-photo at bounding box center [276, 135] width 294 height 168
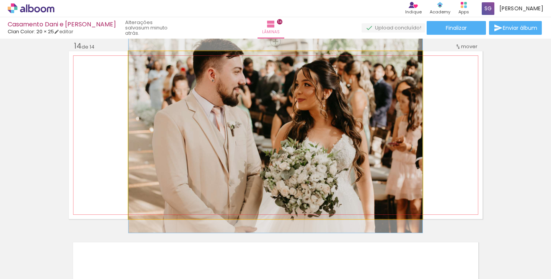
click at [286, 113] on quentale-photo at bounding box center [276, 135] width 294 height 168
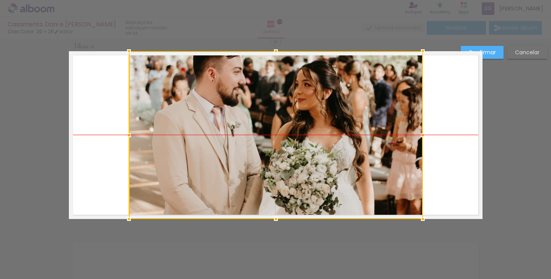
drag, startPoint x: 286, startPoint y: 113, endPoint x: 286, endPoint y: 137, distance: 24.5
click at [286, 137] on div at bounding box center [276, 135] width 294 height 168
click at [300, 106] on div at bounding box center [276, 135] width 294 height 168
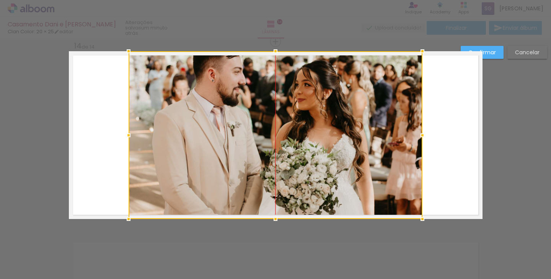
drag, startPoint x: 300, startPoint y: 106, endPoint x: 299, endPoint y: 118, distance: 12.3
click at [300, 119] on div at bounding box center [276, 135] width 294 height 168
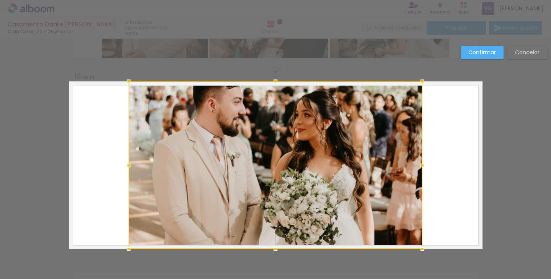
scroll to position [2412, 0]
click at [308, 131] on div at bounding box center [276, 166] width 294 height 168
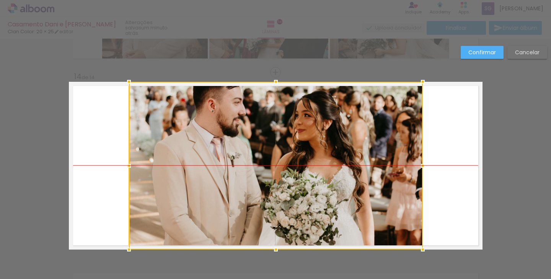
drag, startPoint x: 262, startPoint y: 102, endPoint x: 258, endPoint y: 142, distance: 40.8
click at [259, 143] on div at bounding box center [276, 166] width 294 height 168
click at [0, 0] on slot "Confirmar" at bounding box center [0, 0] width 0 height 0
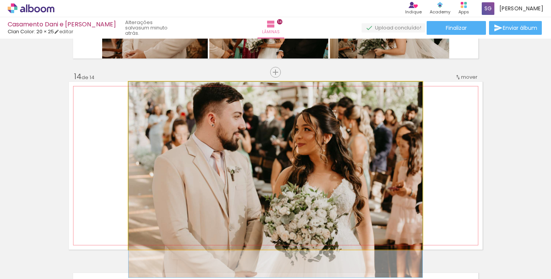
drag, startPoint x: 331, startPoint y: 123, endPoint x: 332, endPoint y: 152, distance: 28.7
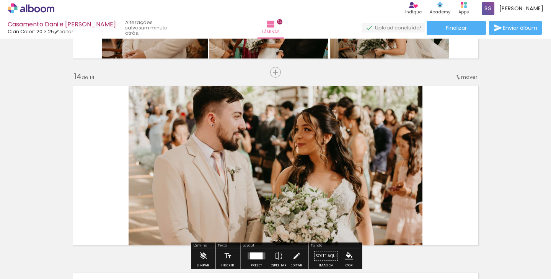
click at [444, 115] on quentale-layouter at bounding box center [276, 166] width 414 height 168
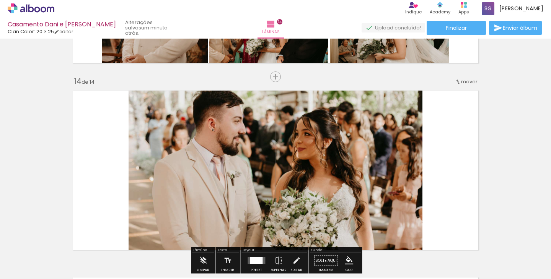
scroll to position [2406, 0]
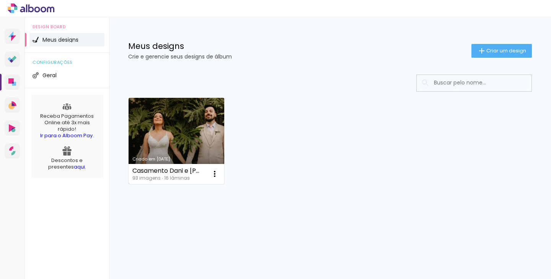
click at [182, 132] on link "Criado em [DATE]" at bounding box center [177, 141] width 96 height 87
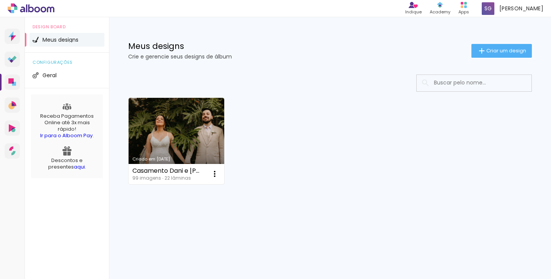
click at [170, 122] on link "Criado em [DATE]" at bounding box center [177, 141] width 96 height 87
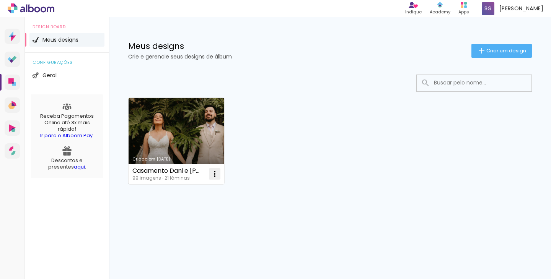
click at [216, 171] on iron-icon at bounding box center [214, 174] width 9 height 9
click at [193, 118] on link "Criado em [DATE]" at bounding box center [177, 141] width 96 height 87
